Goal: Find specific page/section: Find specific page/section

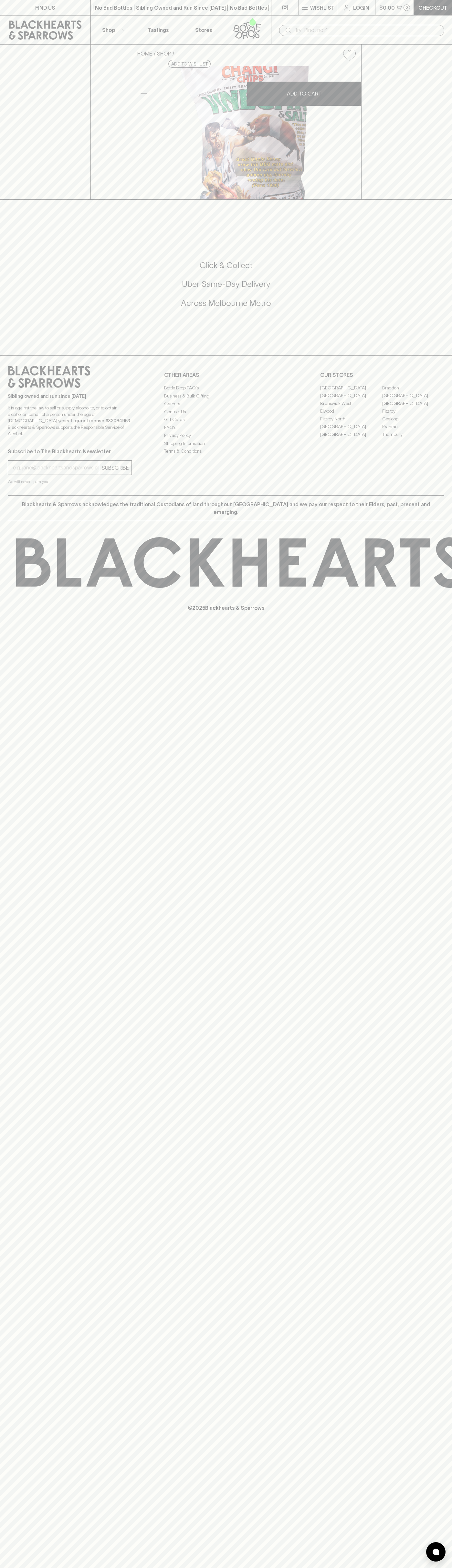
click at [205, 27] on p "Stores" at bounding box center [203, 30] width 17 height 8
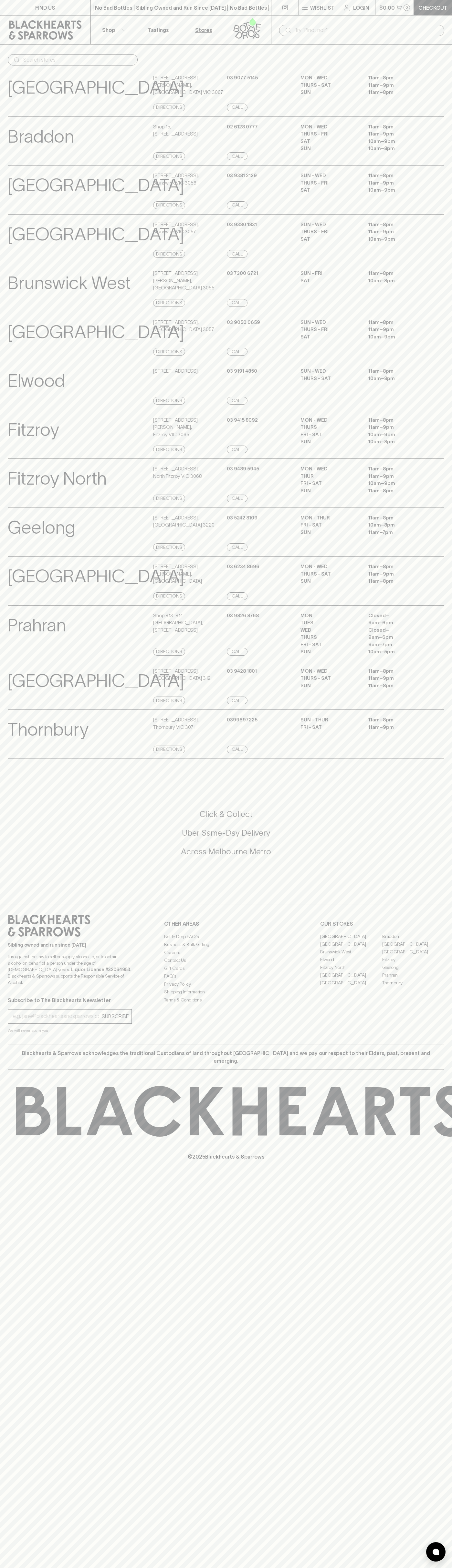
click at [439, 117] on div "Braddon View Store Details Shop [STREET_ADDRESS] Directions [PHONE_NUMBER] Call…" at bounding box center [226, 141] width 436 height 49
click at [125, 1567] on html "FIND US | No Bad Bottles | Sibling Owned and Run Since [DATE] | No Bad Bottles …" at bounding box center [226, 784] width 452 height 1568
click at [22, 634] on div "Prahran View Store Details Shop [STREET_ADDRESS] Directions [PHONE_NUMBER] Call…" at bounding box center [226, 633] width 436 height 56
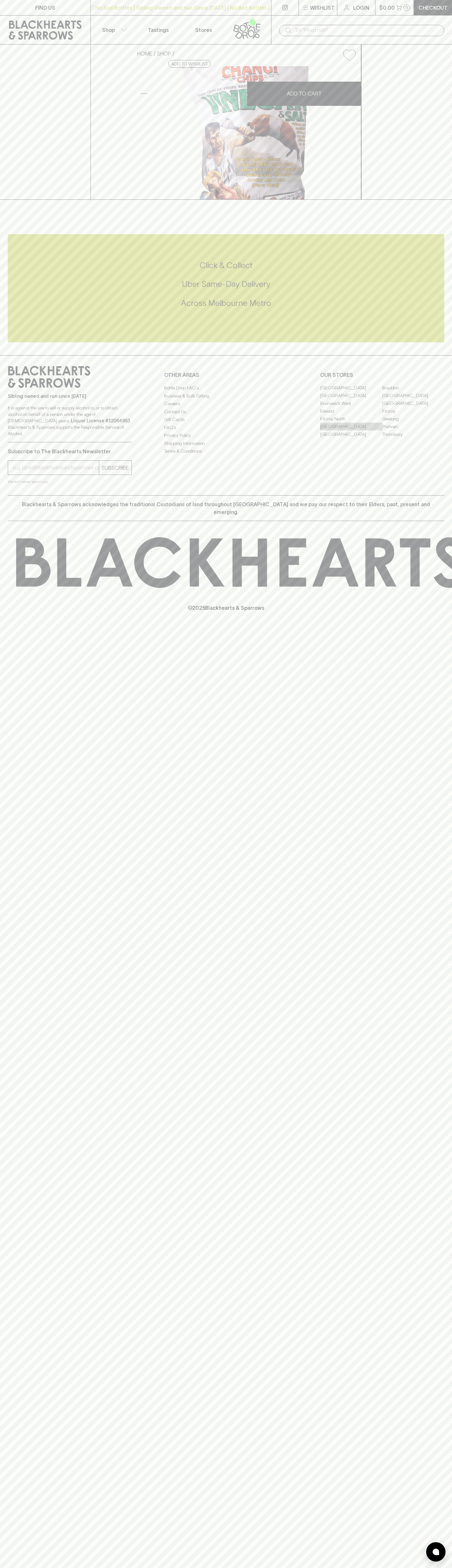
click at [351, 430] on link "[GEOGRAPHIC_DATA]" at bounding box center [351, 426] width 62 height 8
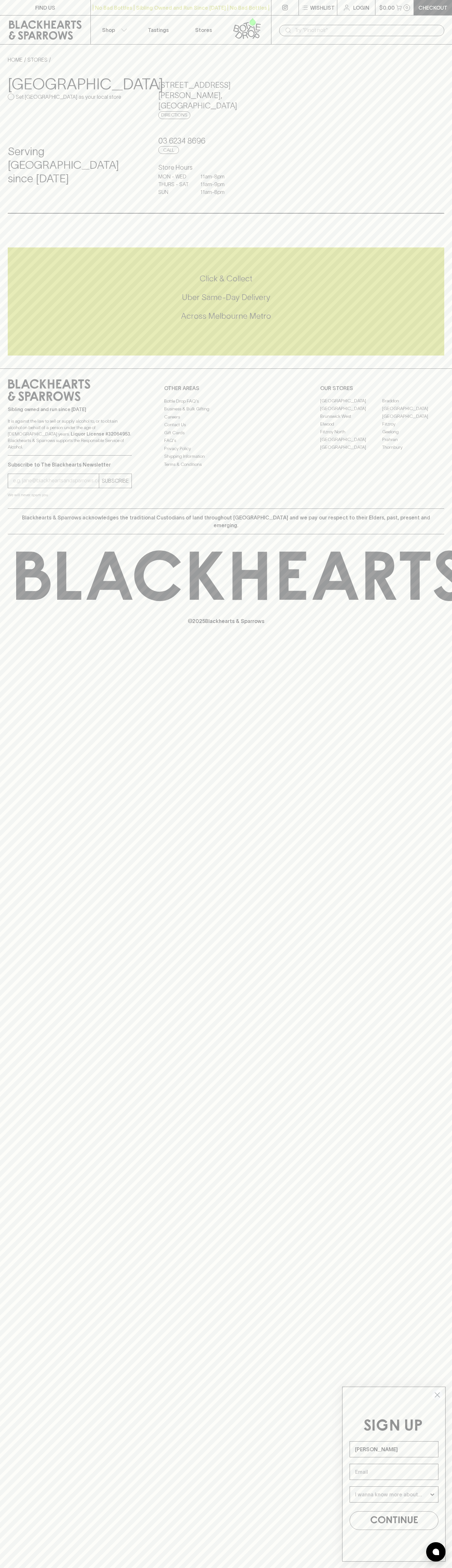
type input "John Smith"
